Goal: Find specific page/section: Find specific page/section

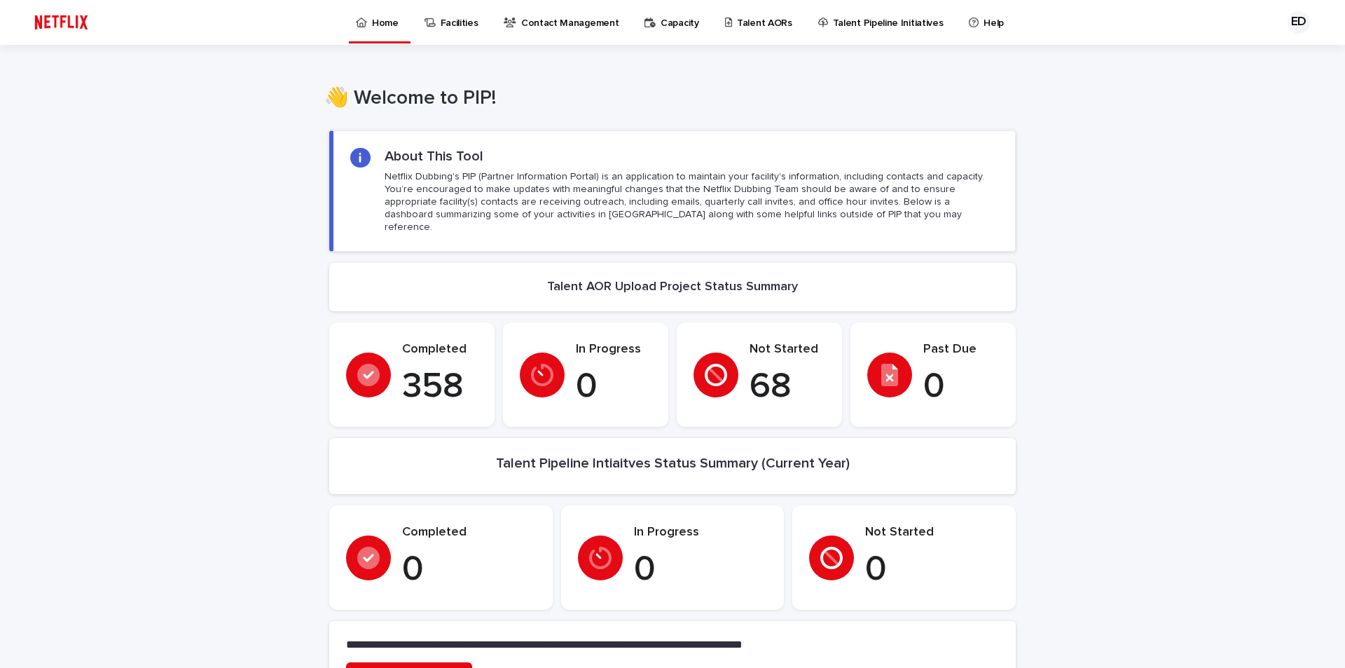
click at [754, 25] on p "Talent AORs" at bounding box center [764, 14] width 55 height 29
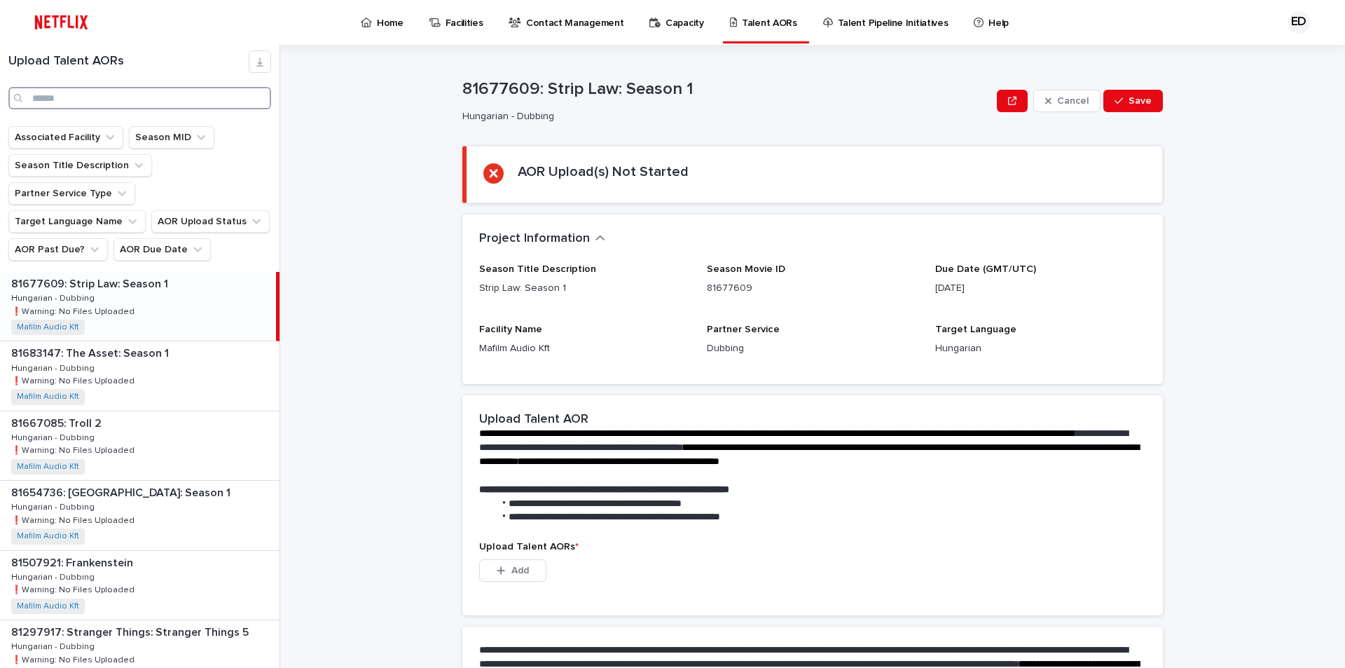
click at [139, 97] on input "Search" at bounding box center [139, 98] width 263 height 22
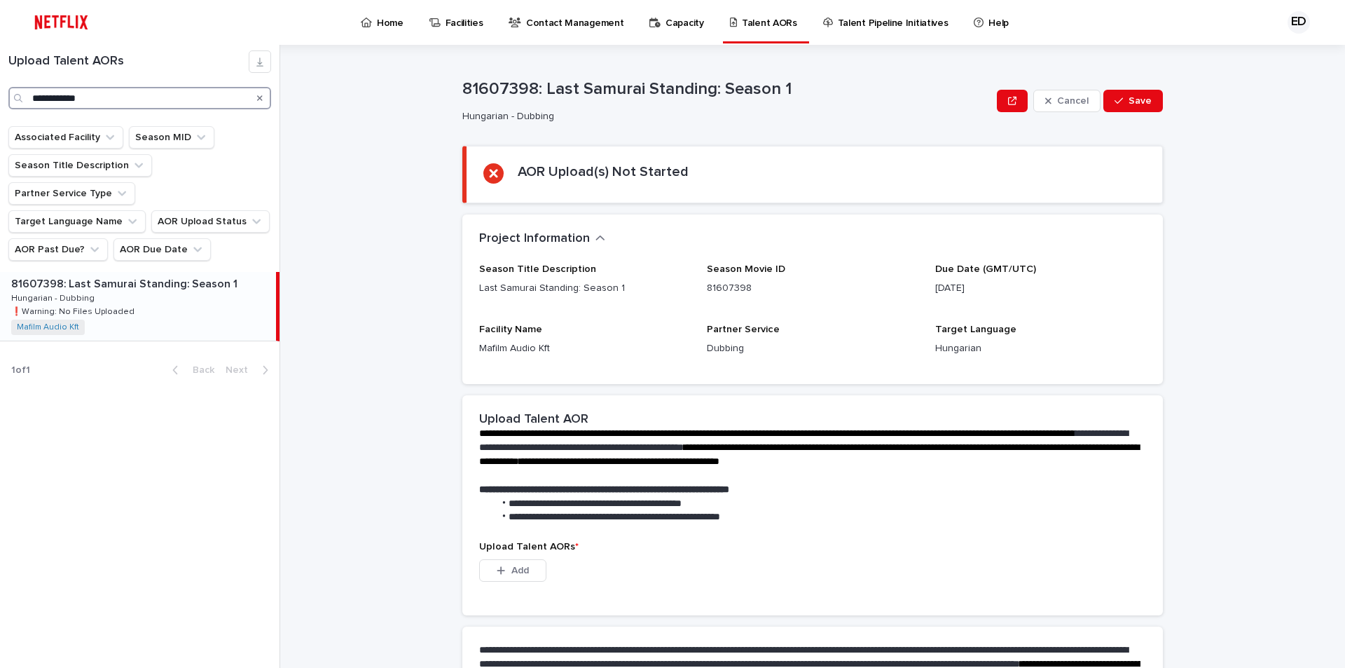
drag, startPoint x: 15, startPoint y: 72, endPoint x: -146, endPoint y: 43, distance: 163.7
click at [0, 43] on html "**********" at bounding box center [672, 334] width 1345 height 668
drag, startPoint x: -163, startPoint y: 61, endPoint x: -230, endPoint y: 39, distance: 70.2
click at [0, 39] on html "Home Facilities Contact Management Capacity Talent AORs Talent Pipeline Initiat…" at bounding box center [672, 334] width 1345 height 668
click at [0, 36] on html "Home Facilities Contact Management Capacity Talent AORs Talent Pipeline Initiat…" at bounding box center [672, 334] width 1345 height 668
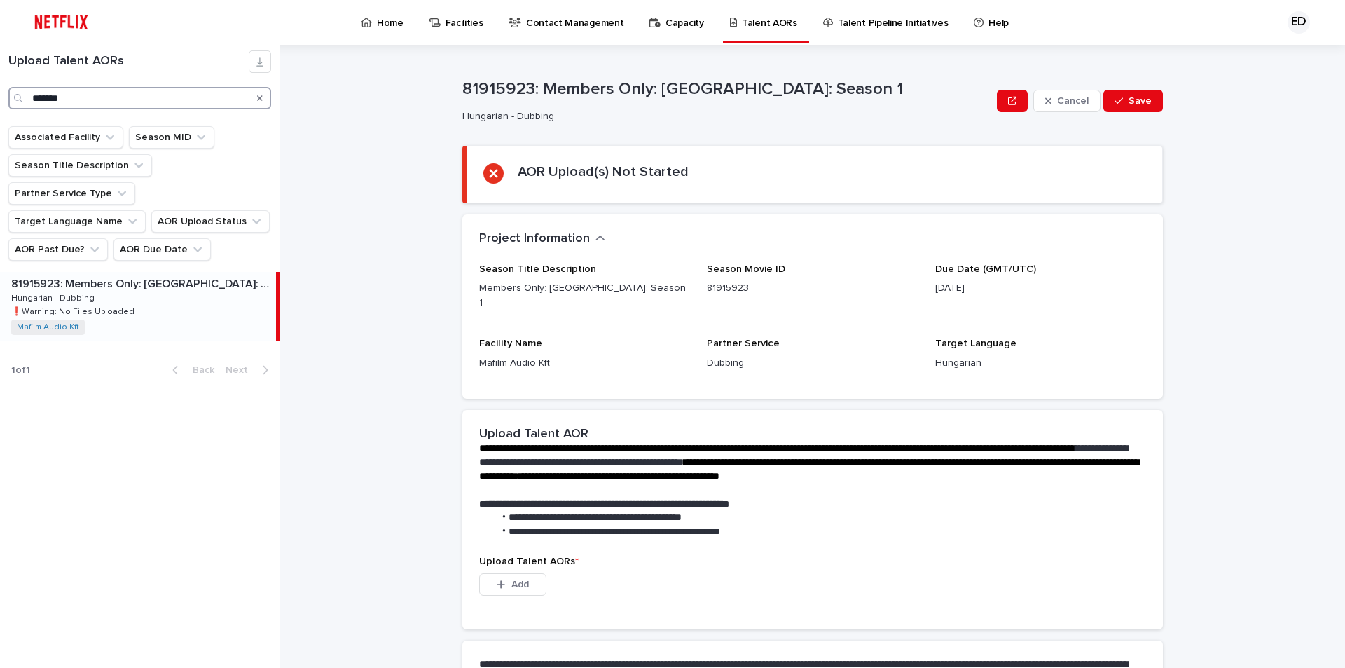
drag, startPoint x: 129, startPoint y: 95, endPoint x: -270, endPoint y: 34, distance: 403.2
click at [0, 34] on html "Home Facilities Contact Management Capacity Talent AORs Talent Pipeline Initiat…" at bounding box center [672, 334] width 1345 height 668
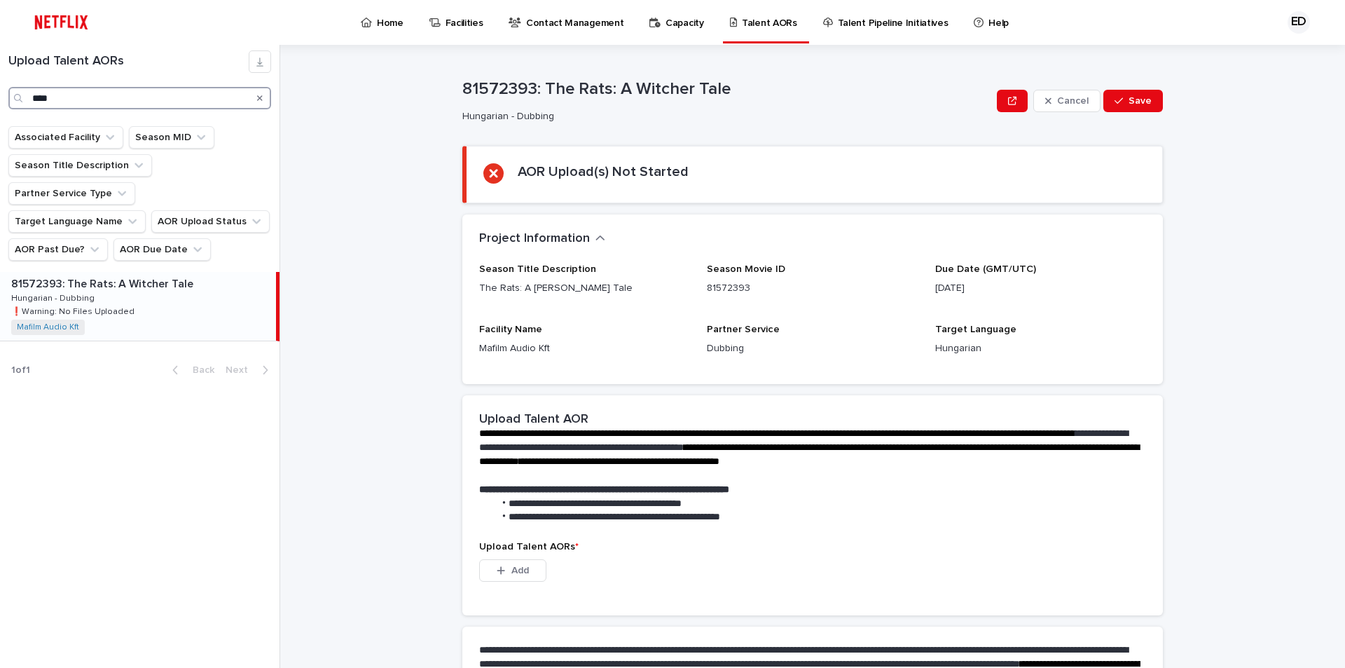
drag, startPoint x: 90, startPoint y: 106, endPoint x: -377, endPoint y: 6, distance: 477.7
click at [0, 6] on html "Home Facilities Contact Management Capacity Talent AORs Talent Pipeline Initiat…" at bounding box center [672, 334] width 1345 height 668
drag, startPoint x: -81, startPoint y: 69, endPoint x: -291, endPoint y: 40, distance: 212.1
click at [0, 40] on html "Home Facilities Contact Management Capacity Talent AORs Talent Pipeline Initiat…" at bounding box center [672, 334] width 1345 height 668
type input "****"
